Goal: Book appointment/travel/reservation

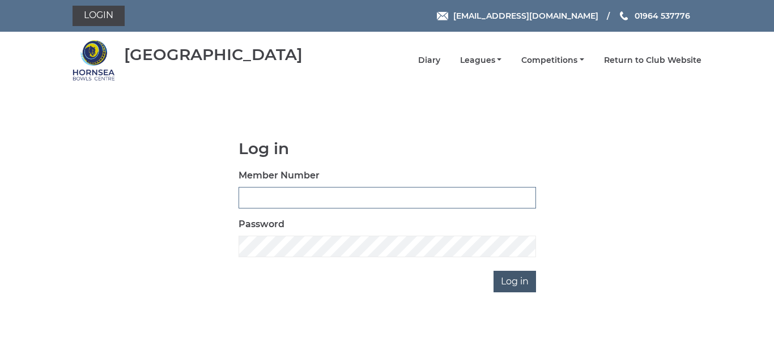
type input "0086"
click at [513, 280] on input "Log in" at bounding box center [515, 282] width 43 height 22
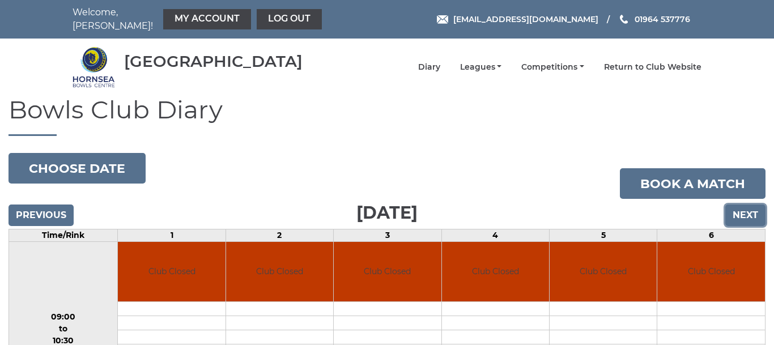
click at [747, 208] on input "Next" at bounding box center [746, 216] width 40 height 22
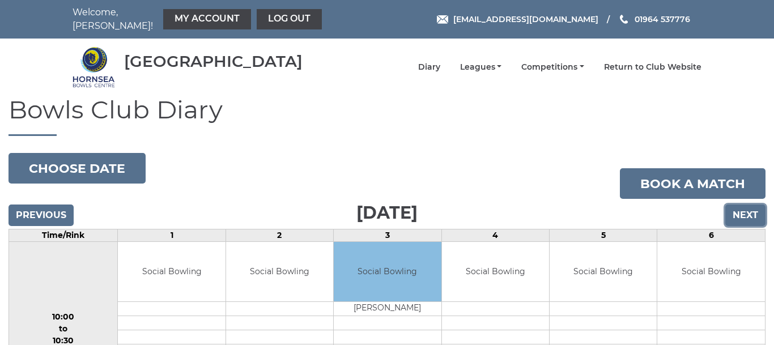
click at [747, 208] on input "Next" at bounding box center [746, 216] width 40 height 22
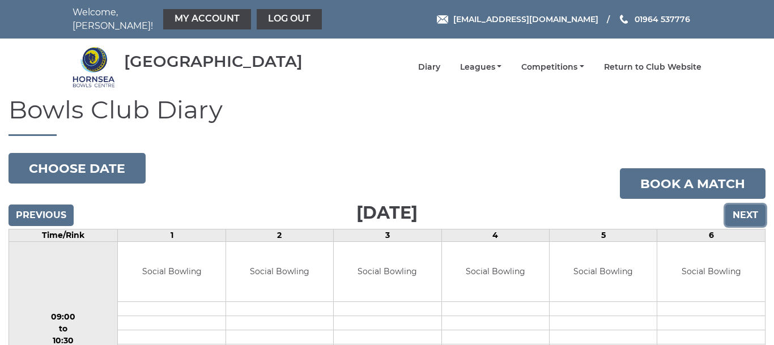
click at [747, 208] on input "Next" at bounding box center [746, 216] width 40 height 22
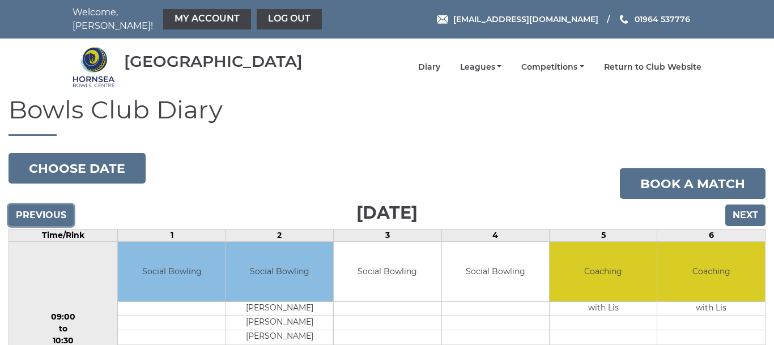
click at [43, 209] on input "Previous" at bounding box center [41, 216] width 65 height 22
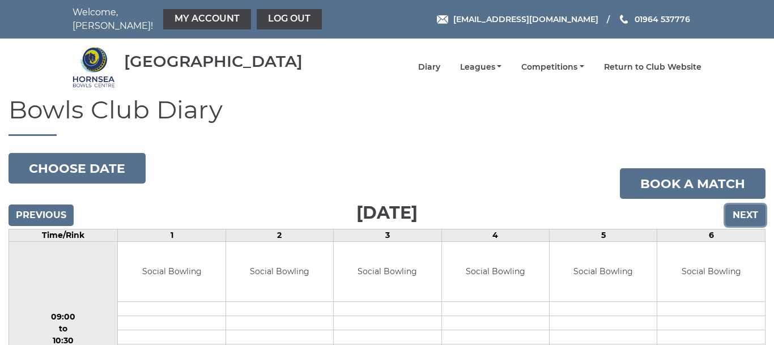
click at [744, 205] on input "Next" at bounding box center [746, 216] width 40 height 22
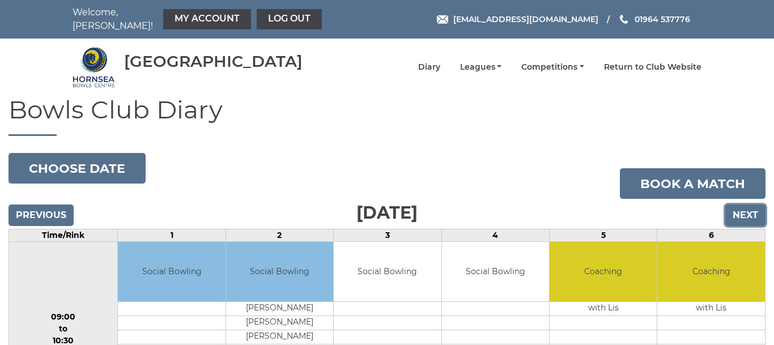
click at [749, 206] on input "Next" at bounding box center [746, 216] width 40 height 22
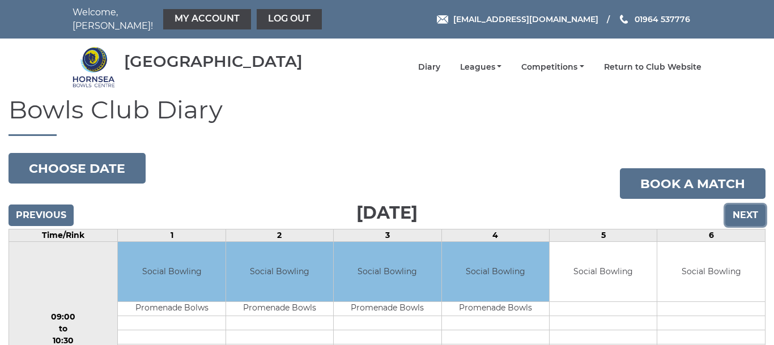
click at [746, 205] on input "Next" at bounding box center [746, 216] width 40 height 22
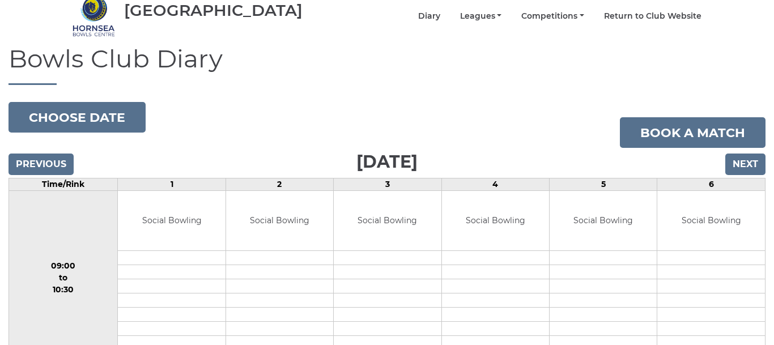
scroll to position [46, 0]
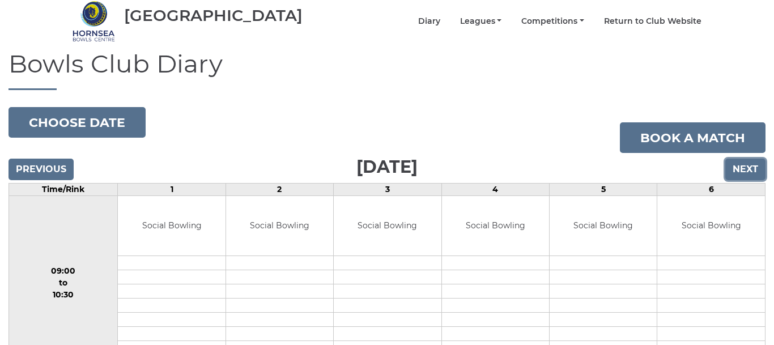
click at [744, 159] on input "Next" at bounding box center [746, 170] width 40 height 22
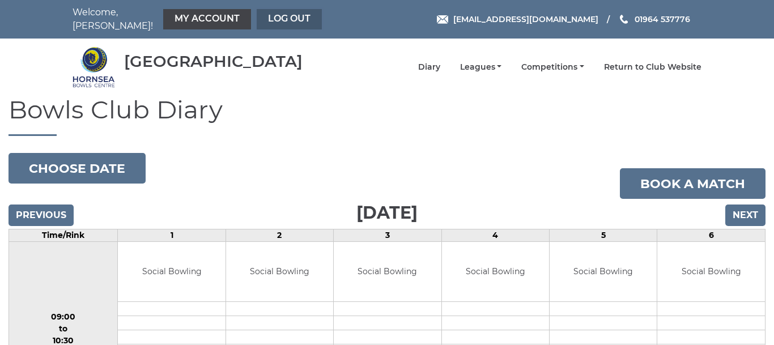
click at [270, 15] on link "Log out" at bounding box center [289, 19] width 65 height 20
